Goal: Check status: Check status

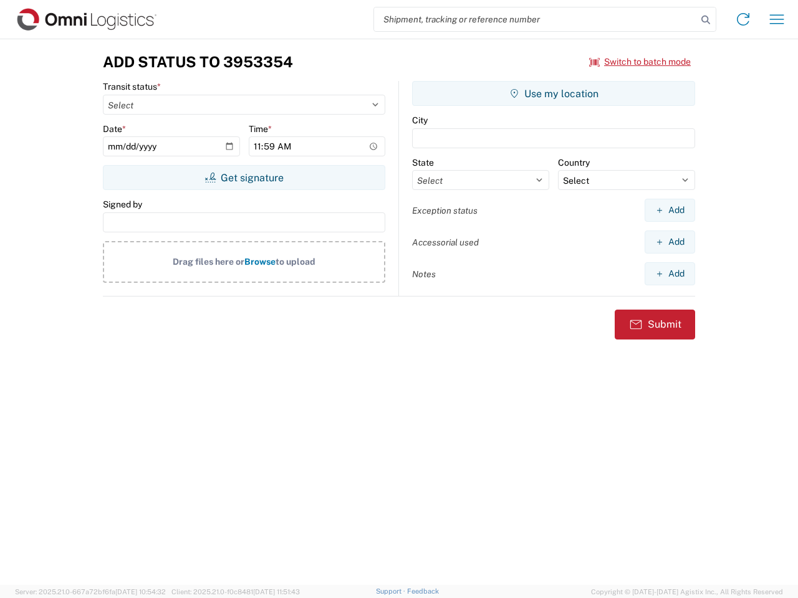
click at [535, 19] on input "search" at bounding box center [535, 19] width 323 height 24
click at [705, 20] on icon at bounding box center [705, 19] width 17 height 17
click at [743, 19] on icon at bounding box center [743, 19] width 20 height 20
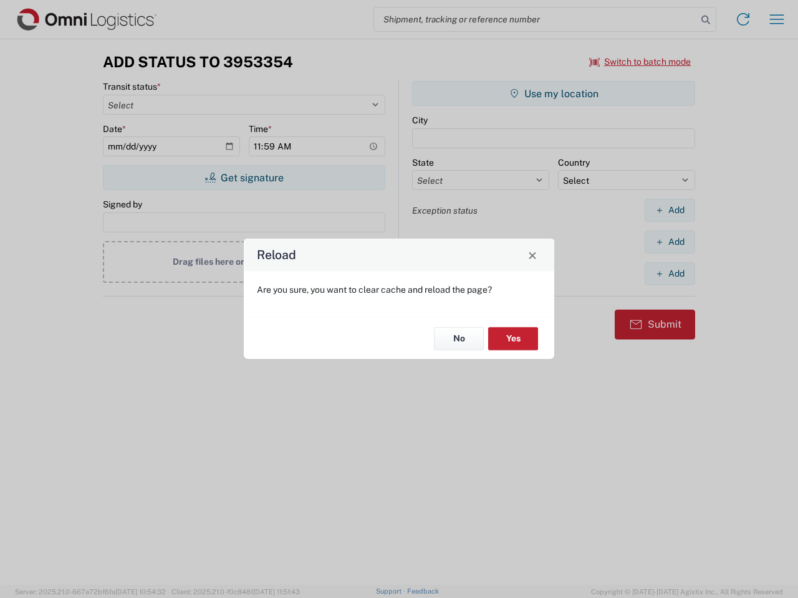
click at [640, 62] on div "Reload Are you sure, you want to clear cache and reload the page? No Yes" at bounding box center [399, 299] width 798 height 598
click at [244, 178] on div "Reload Are you sure, you want to clear cache and reload the page? No Yes" at bounding box center [399, 299] width 798 height 598
click at [553, 93] on div "Reload Are you sure, you want to clear cache and reload the page? No Yes" at bounding box center [399, 299] width 798 height 598
click at [669, 210] on div "Reload Are you sure, you want to clear cache and reload the page? No Yes" at bounding box center [399, 299] width 798 height 598
click at [669, 242] on div "Reload Are you sure, you want to clear cache and reload the page? No Yes" at bounding box center [399, 299] width 798 height 598
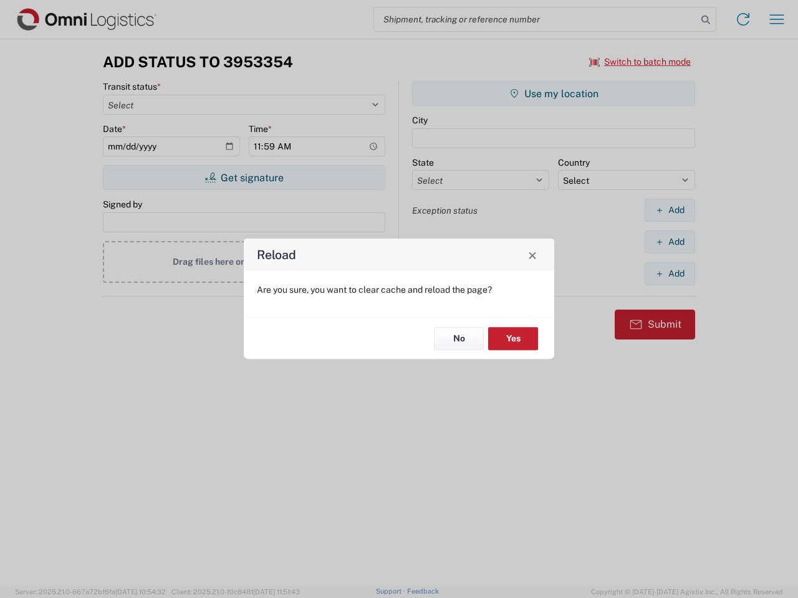
click at [669, 274] on div "Reload Are you sure, you want to clear cache and reload the page? No Yes" at bounding box center [399, 299] width 798 height 598
